Goal: Information Seeking & Learning: Learn about a topic

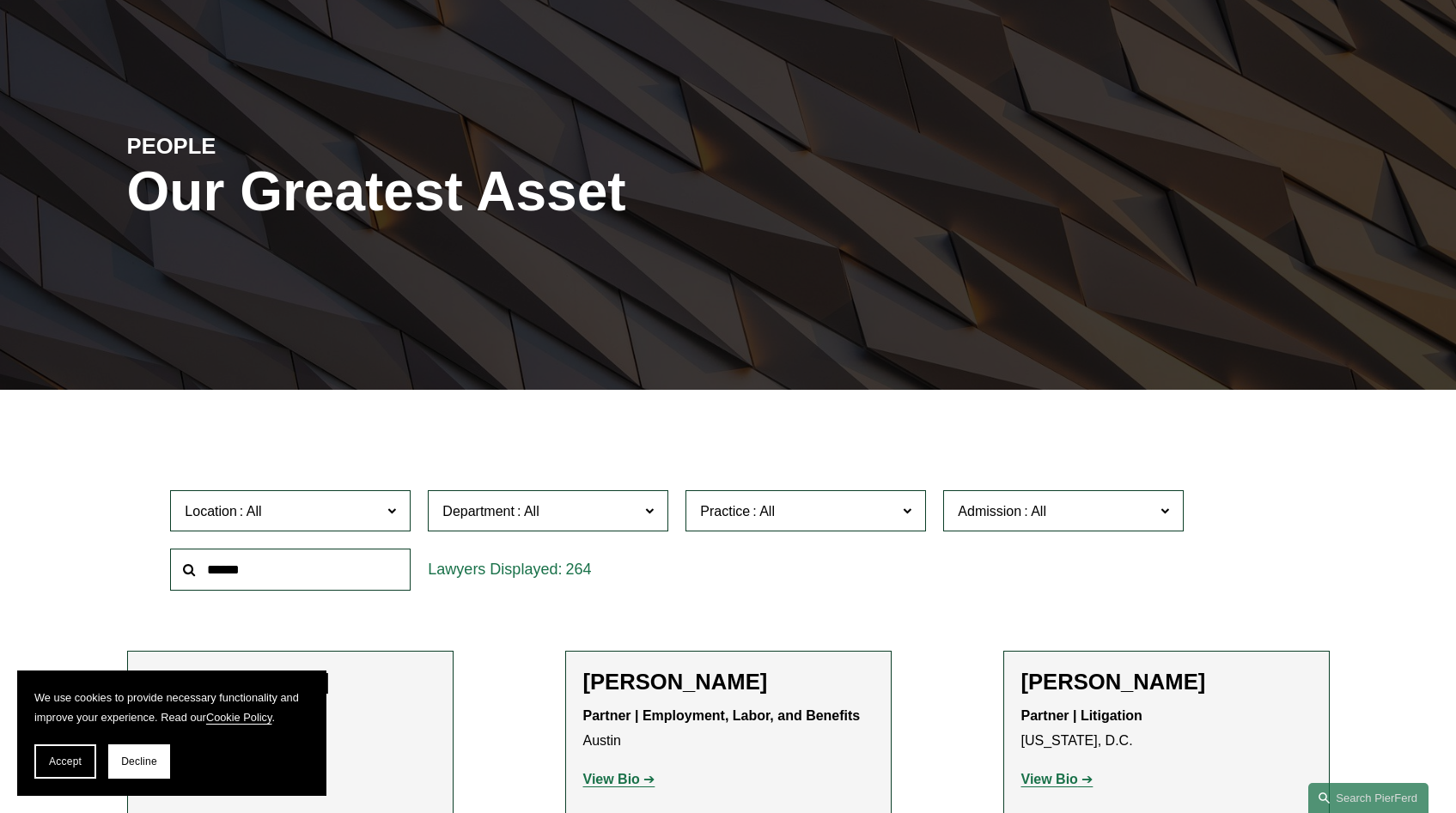
scroll to position [135, 0]
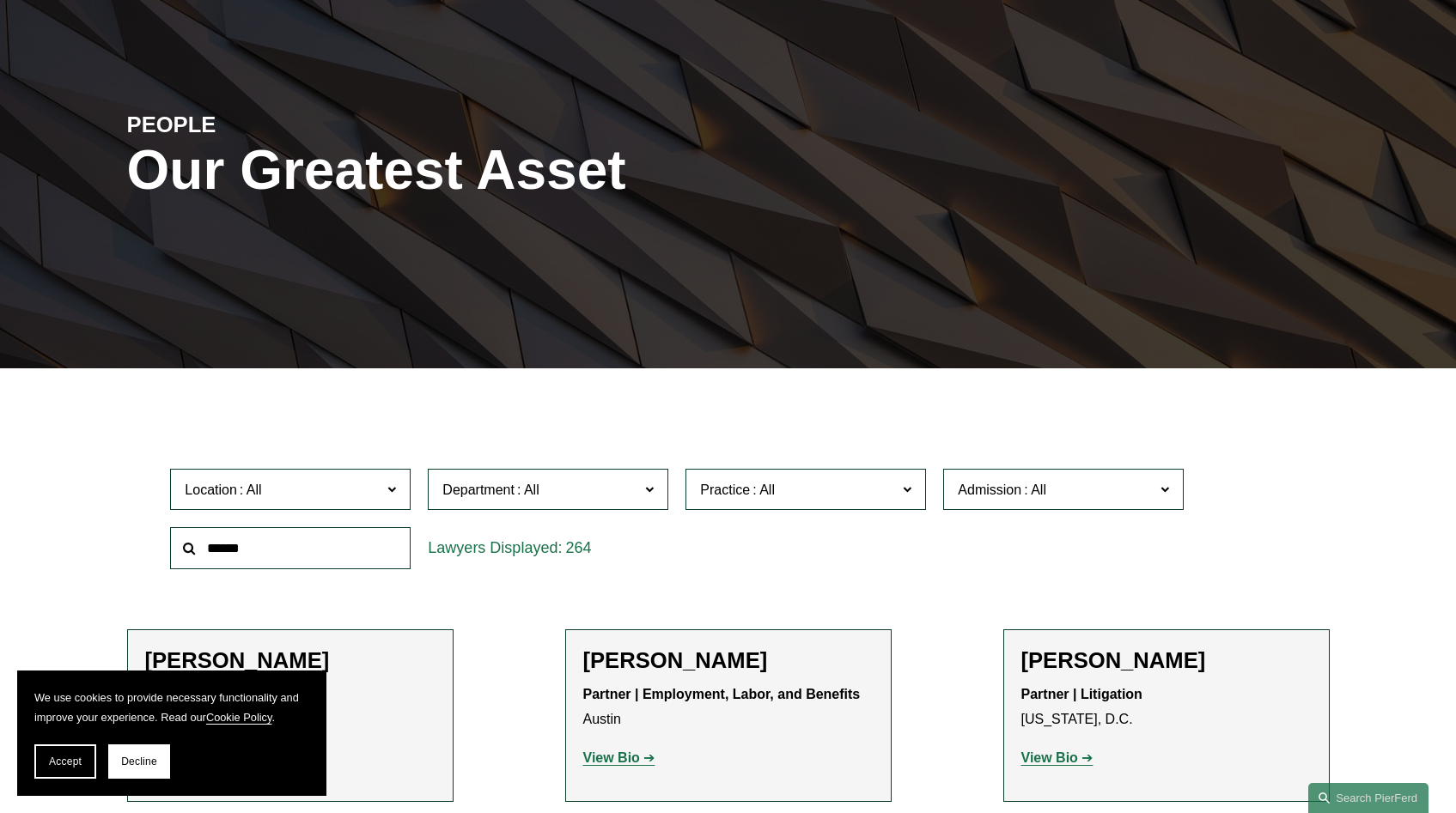
click at [621, 501] on span "Department" at bounding box center [540, 489] width 196 height 23
click at [0, 0] on link "Intellectual Property" at bounding box center [0, 0] width 0 height 0
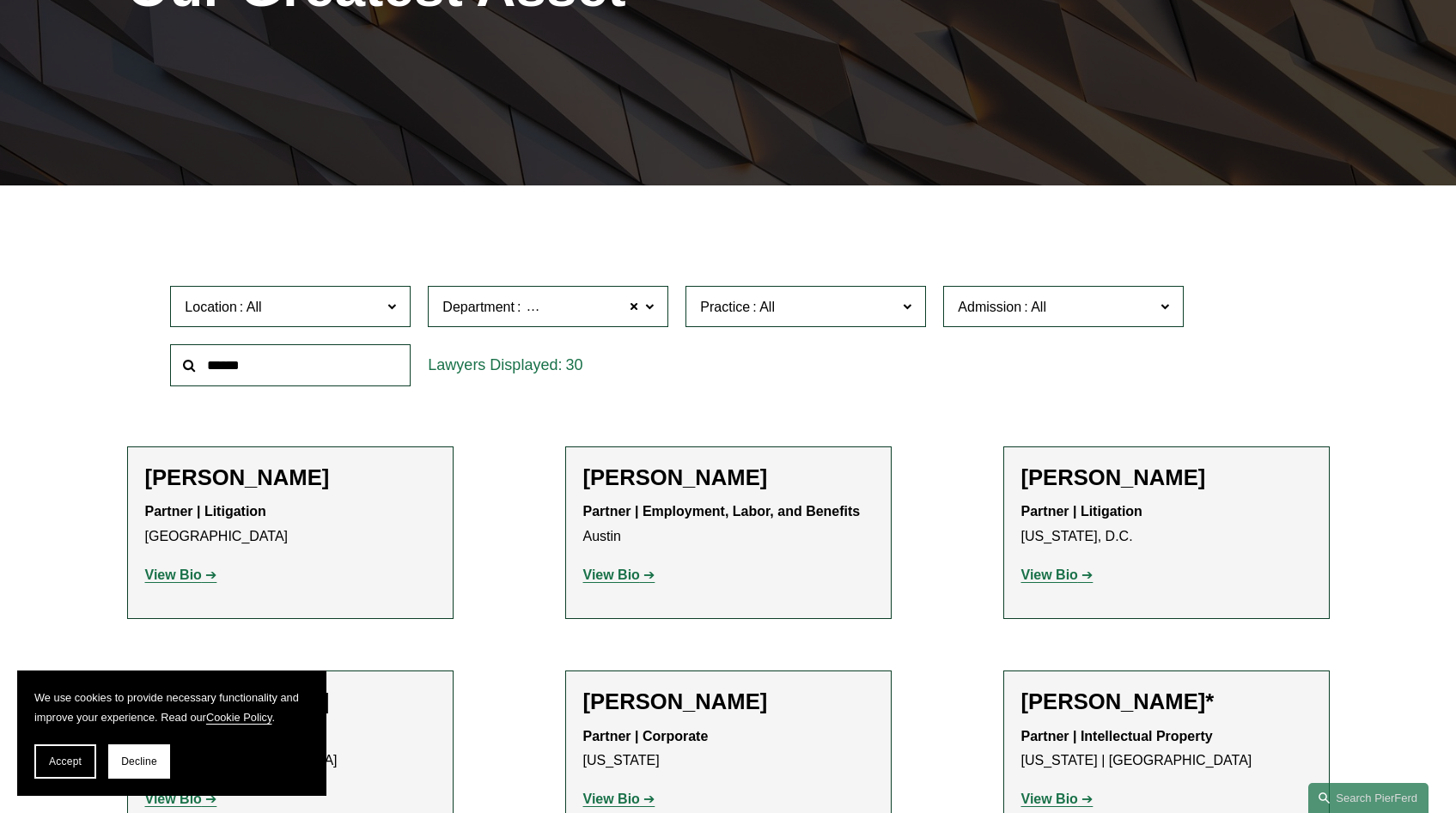
scroll to position [330, 0]
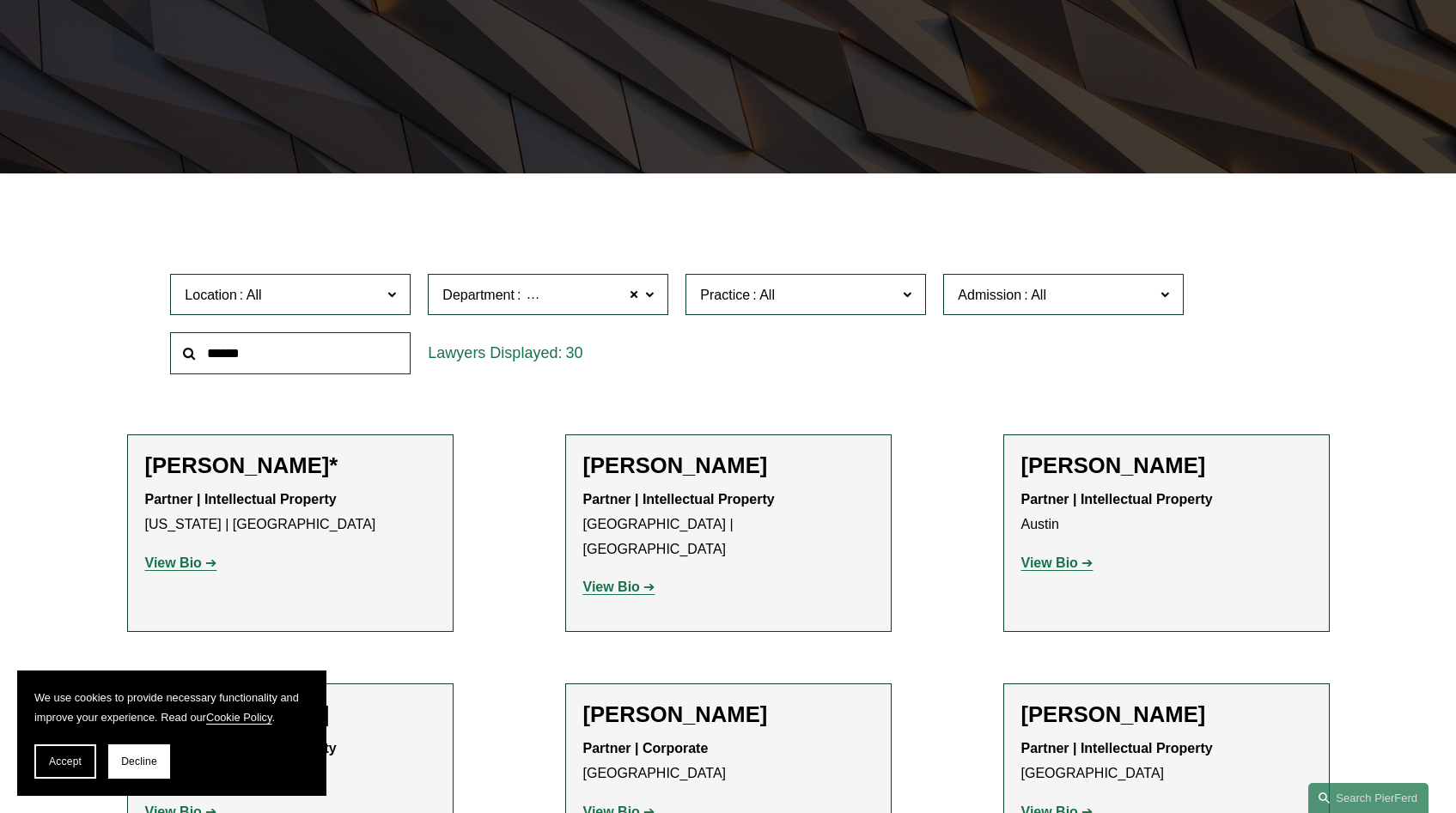
click at [345, 307] on span "Location" at bounding box center [283, 295] width 196 height 23
click at [0, 0] on link "[GEOGRAPHIC_DATA]" at bounding box center [0, 0] width 0 height 0
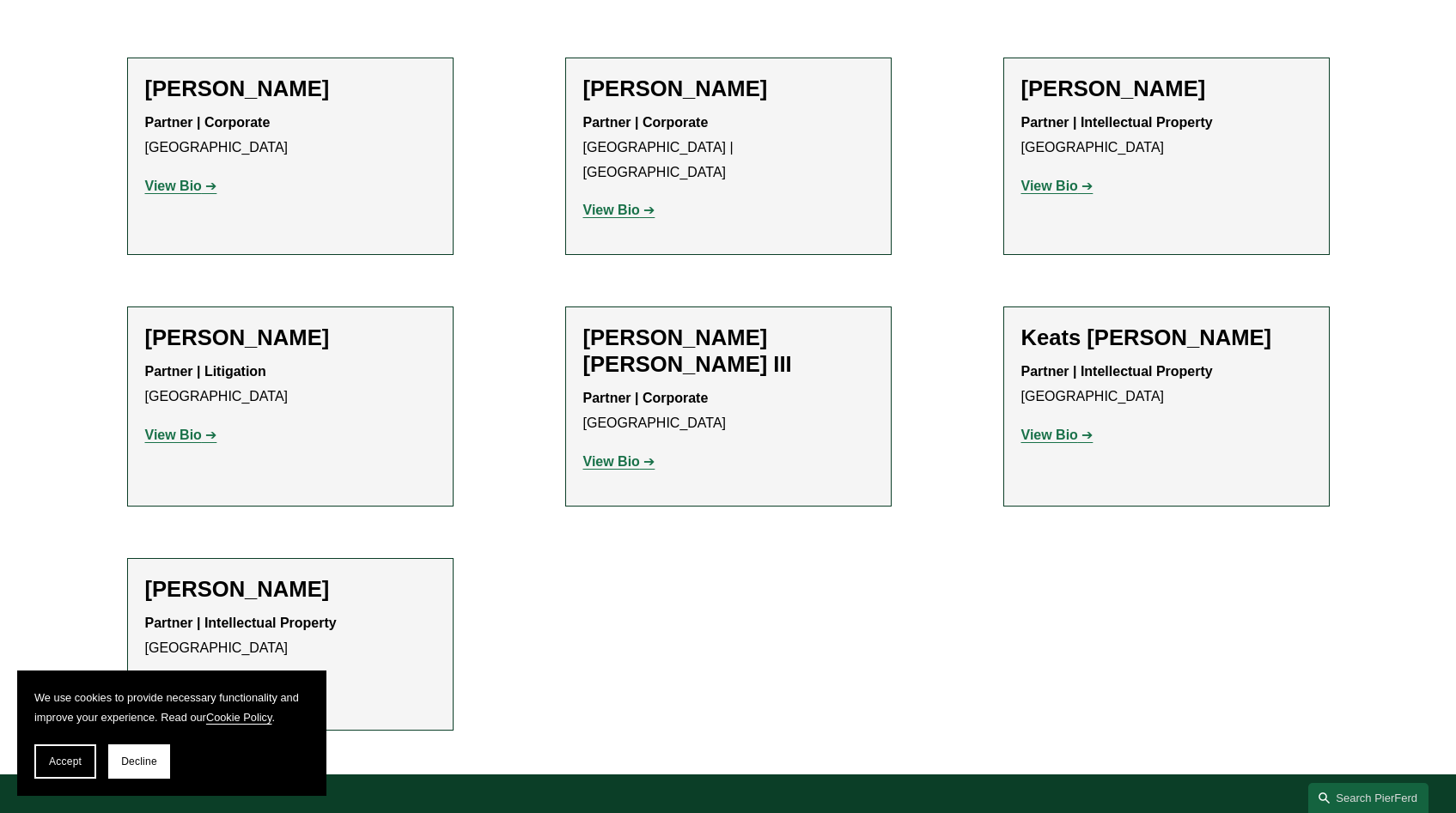
scroll to position [714, 0]
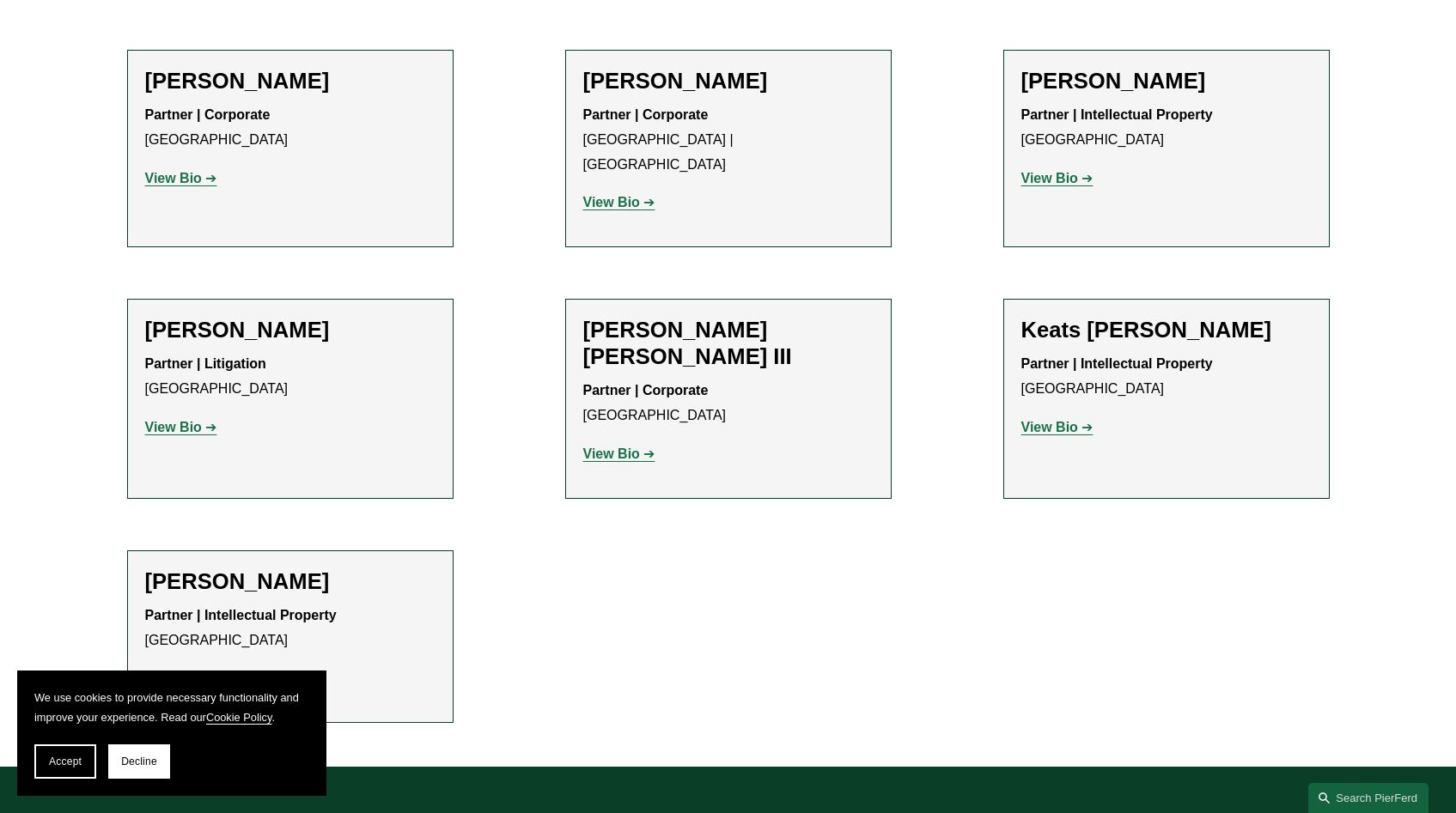
click at [1065, 415] on p "View Bio" at bounding box center [1166, 427] width 290 height 25
click at [1065, 419] on strong "View Bio" at bounding box center [1049, 426] width 57 height 15
click at [542, 400] on ul "Filter Location Atlanta Atlanta All Atlanta Austin Bellevue Boston Charlotte Ch…" at bounding box center [728, 276] width 1290 height 895
click at [617, 446] on strong "View Bio" at bounding box center [612, 453] width 57 height 15
click at [183, 672] on strong "View Bio" at bounding box center [173, 679] width 57 height 15
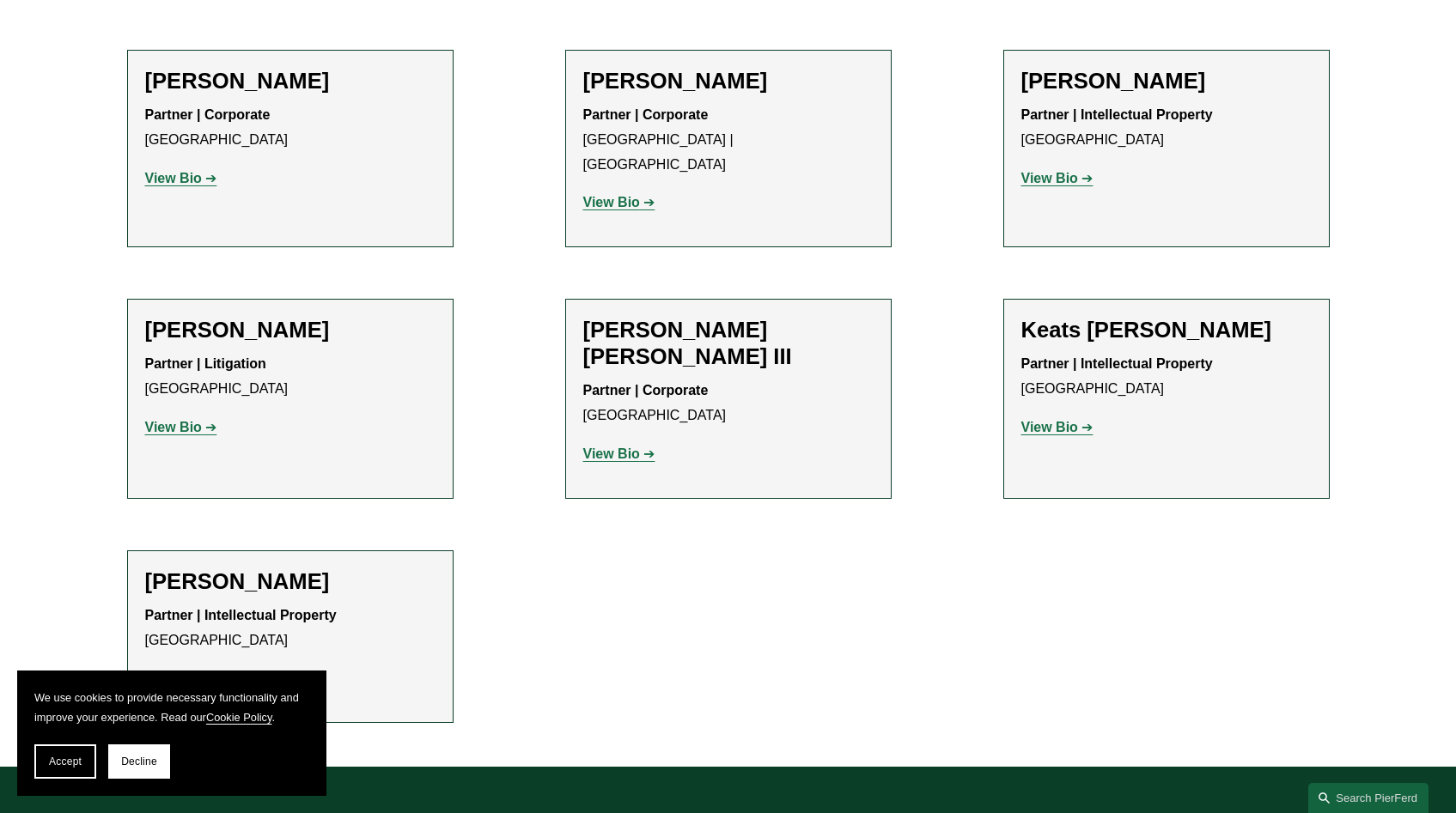
click at [1089, 174] on link "View Bio" at bounding box center [1057, 177] width 72 height 15
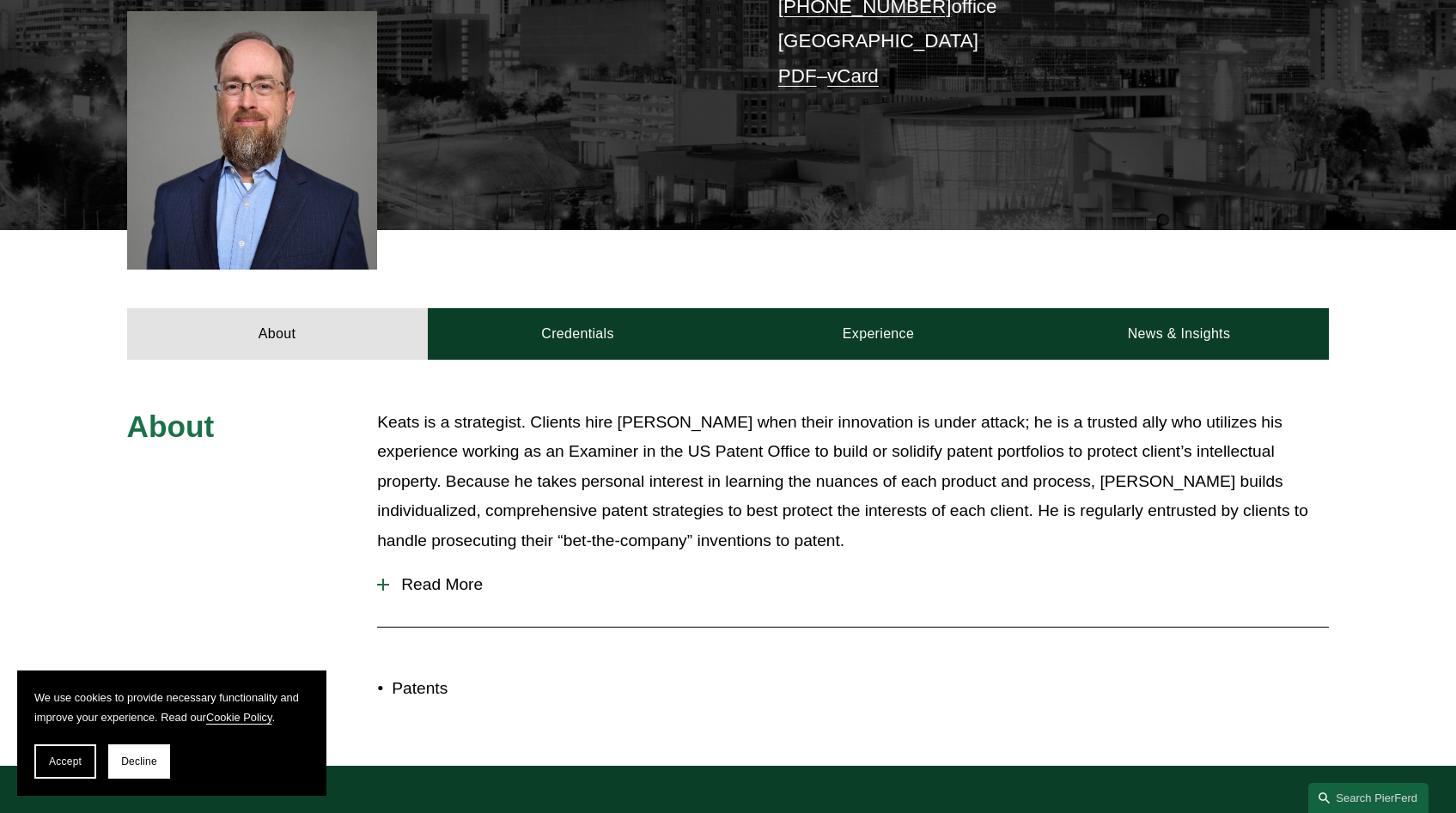
scroll to position [454, 0]
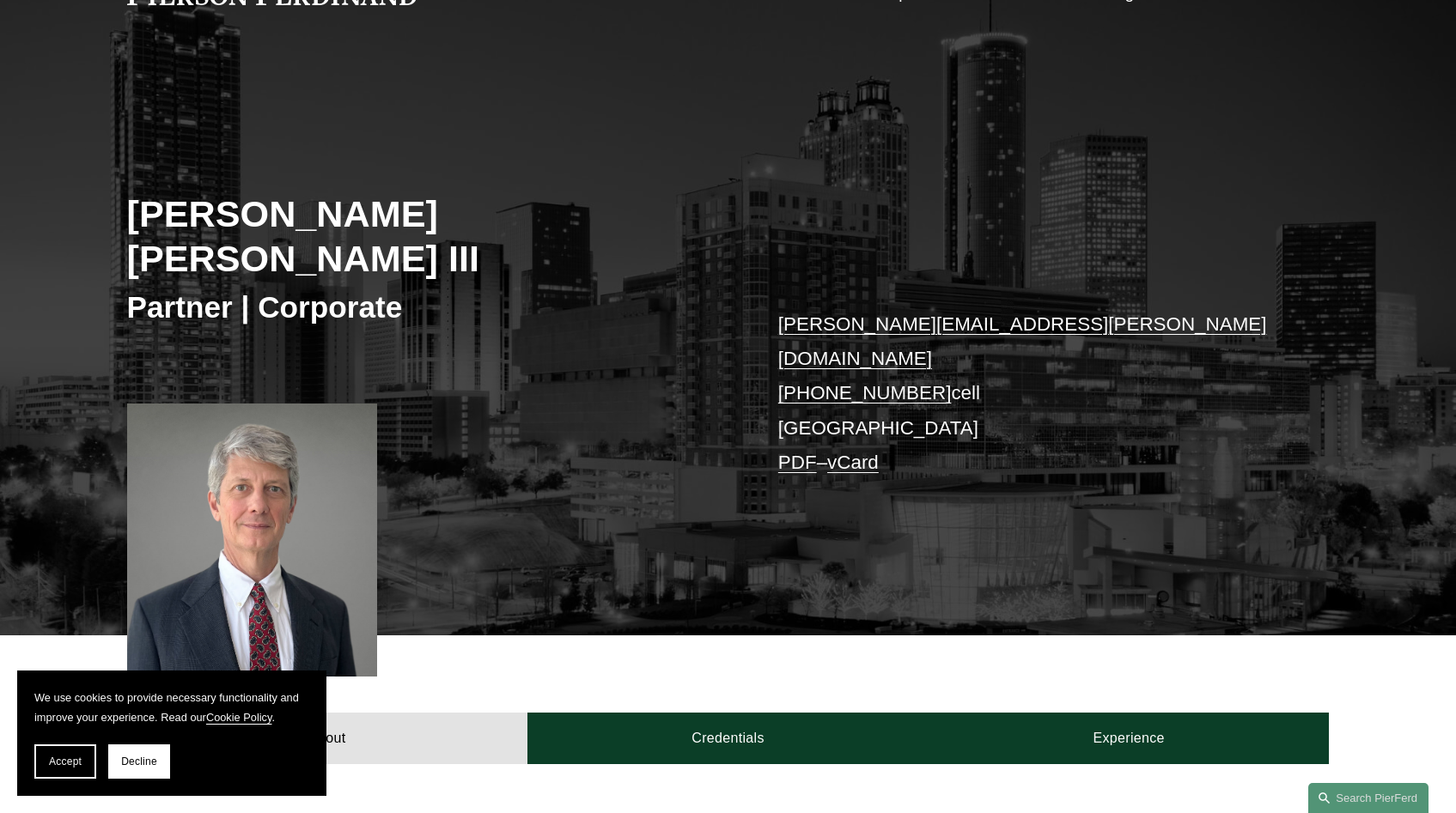
scroll to position [140, 0]
